Goal: Task Accomplishment & Management: Manage account settings

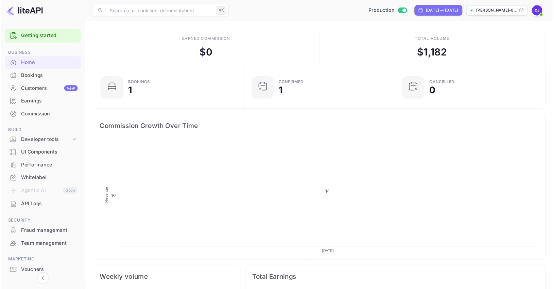
scroll to position [1, 0]
click at [39, 187] on div "Whitelabel" at bounding box center [50, 186] width 59 height 8
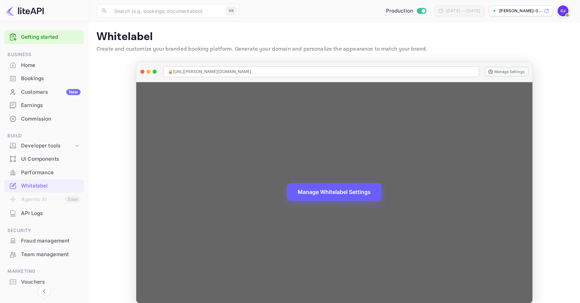
click at [328, 196] on button "Manage Whitelabel Settings" at bounding box center [334, 192] width 95 height 18
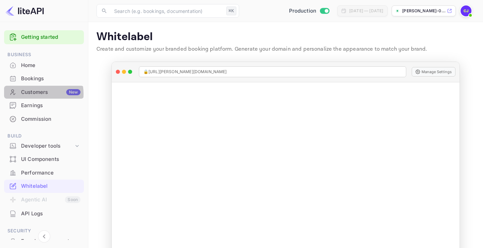
drag, startPoint x: 36, startPoint y: 93, endPoint x: 87, endPoint y: 105, distance: 52.3
click at [36, 93] on div "Customers New" at bounding box center [50, 92] width 59 height 8
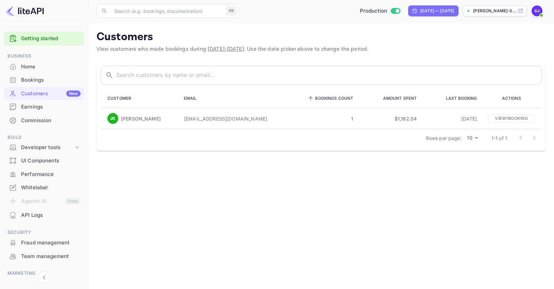
click at [533, 10] on img at bounding box center [537, 10] width 11 height 11
click at [497, 60] on div "Settings" at bounding box center [504, 54] width 78 height 16
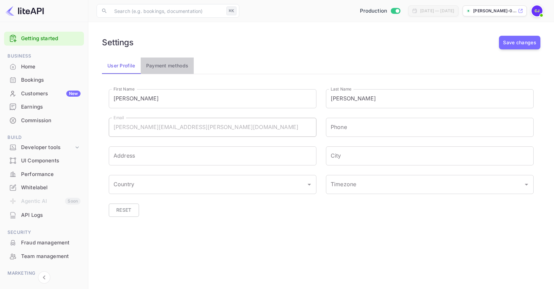
click at [163, 66] on button "Payment methods" at bounding box center [167, 65] width 53 height 16
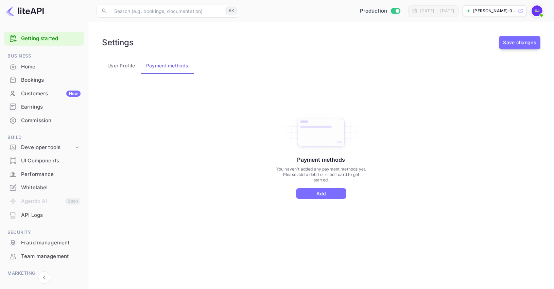
click at [119, 68] on button "User Profile" at bounding box center [121, 65] width 39 height 16
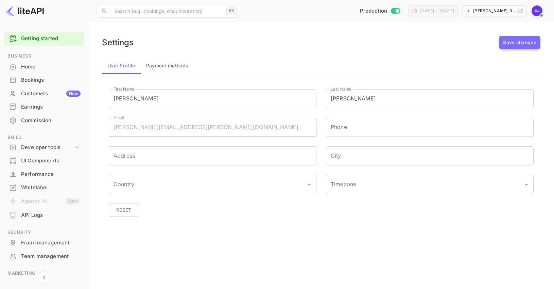
scroll to position [1, 0]
click at [37, 68] on div "Home" at bounding box center [50, 66] width 59 height 8
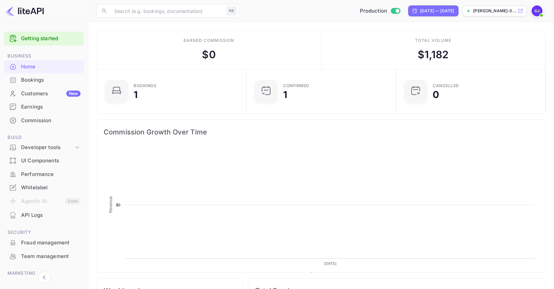
scroll to position [110, 145]
click at [35, 187] on div "Whitelabel" at bounding box center [50, 188] width 59 height 8
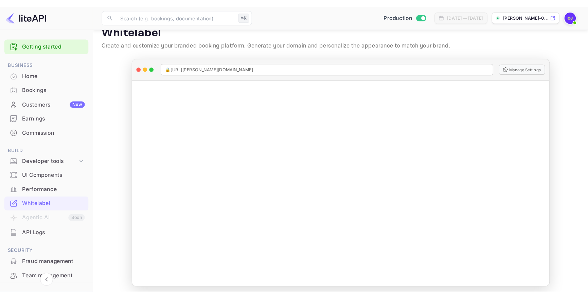
scroll to position [10, 0]
